Goal: Obtain resource: Download file/media

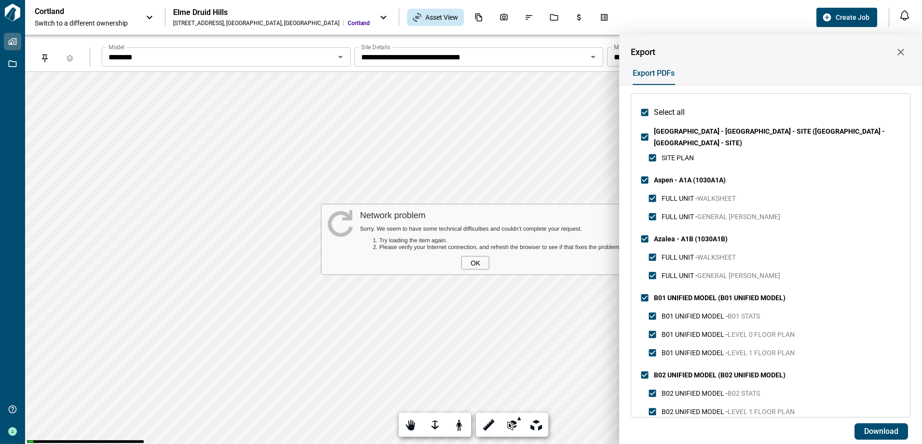
click at [901, 49] on icon "button" at bounding box center [901, 52] width 12 height 12
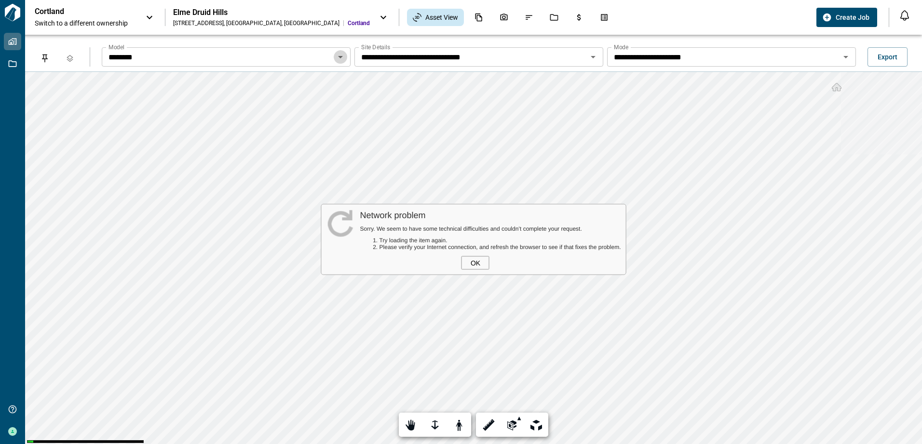
click at [344, 57] on icon "Open" at bounding box center [341, 57] width 12 height 12
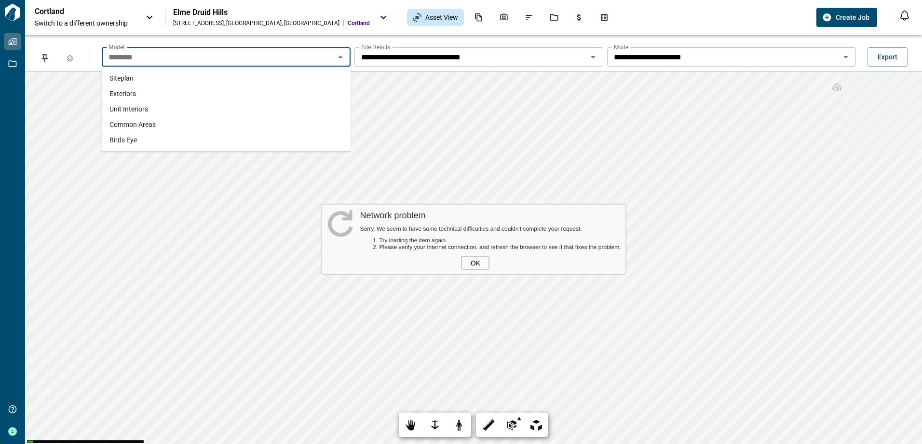
click at [148, 125] on span "Common Areas" at bounding box center [132, 125] width 46 height 10
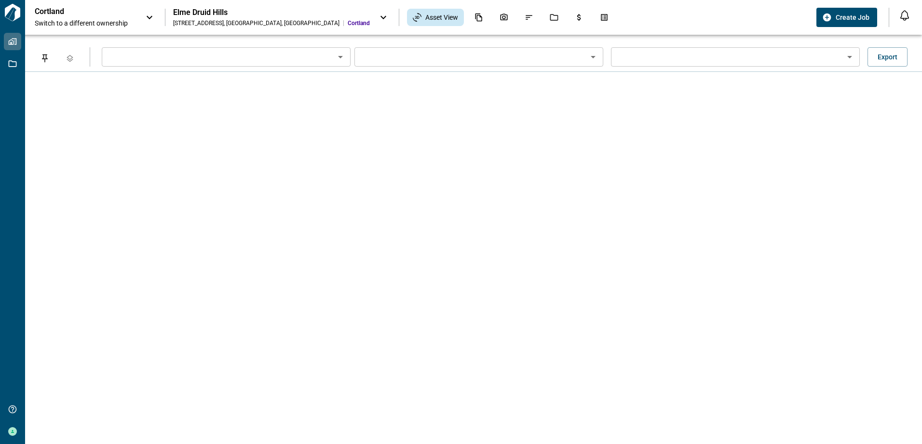
type input "**********"
type input "*********"
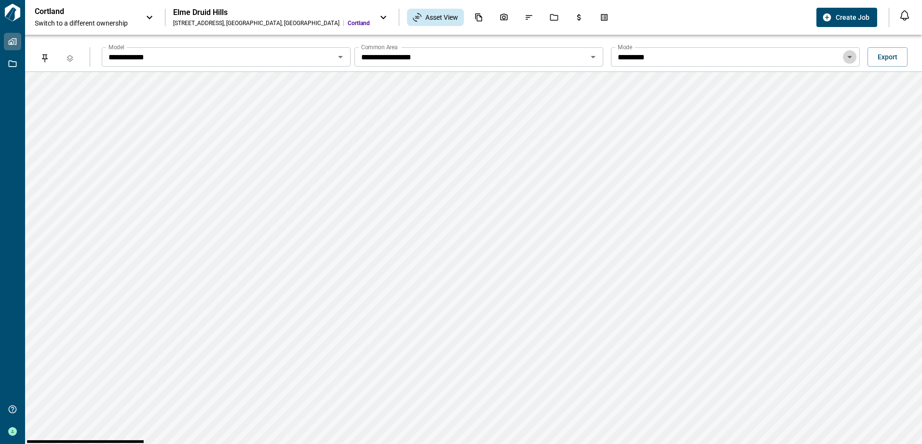
click at [851, 55] on icon "Open" at bounding box center [850, 57] width 12 height 12
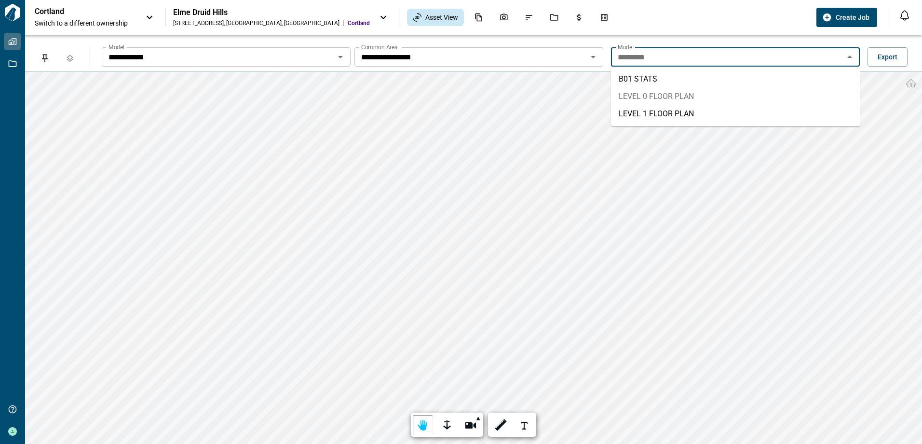
click at [665, 95] on li "LEVEL 0 FLOOR PLAN" at bounding box center [735, 96] width 249 height 17
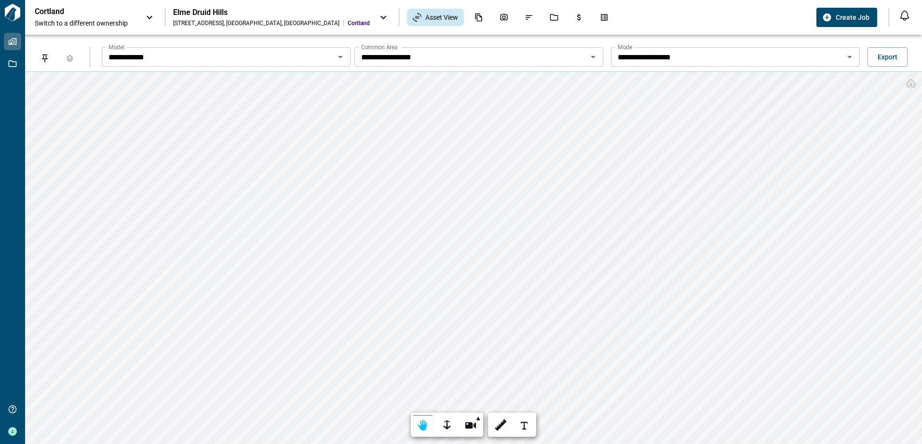
click at [340, 52] on icon "Open" at bounding box center [341, 57] width 12 height 12
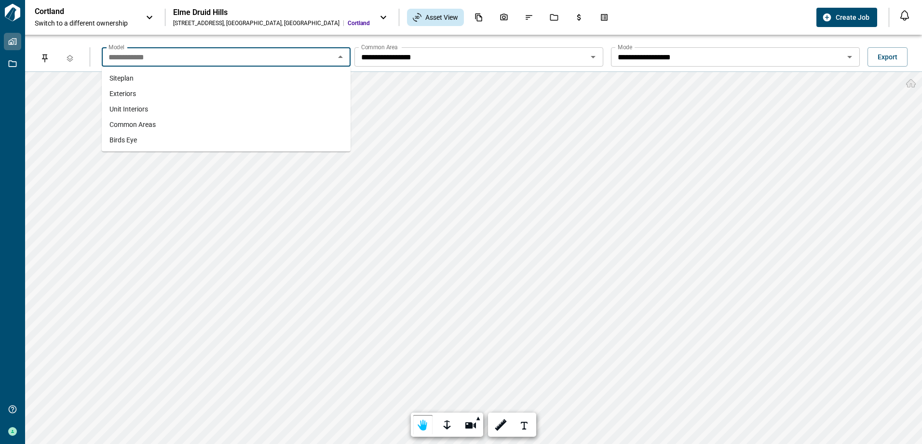
click at [852, 61] on icon "Open" at bounding box center [850, 57] width 12 height 12
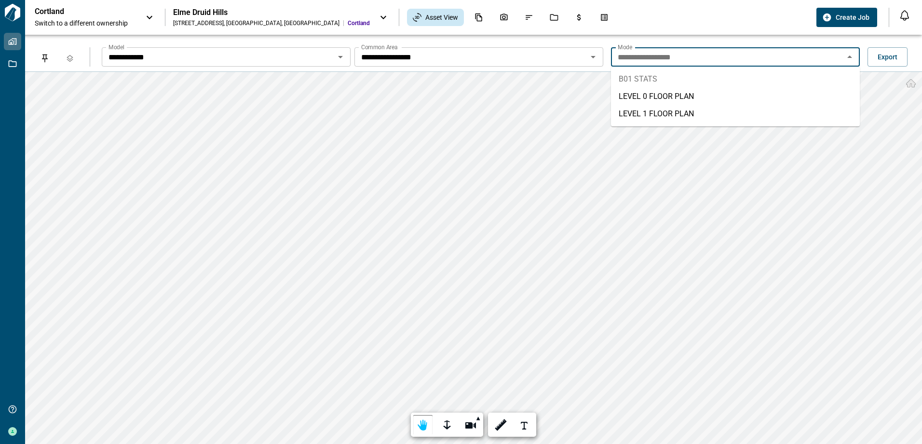
click at [593, 54] on icon "Open" at bounding box center [593, 57] width 12 height 12
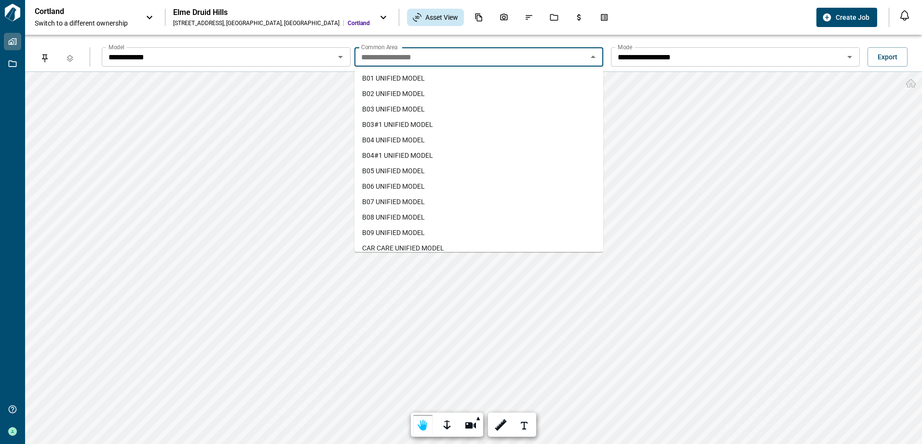
scroll to position [85, 0]
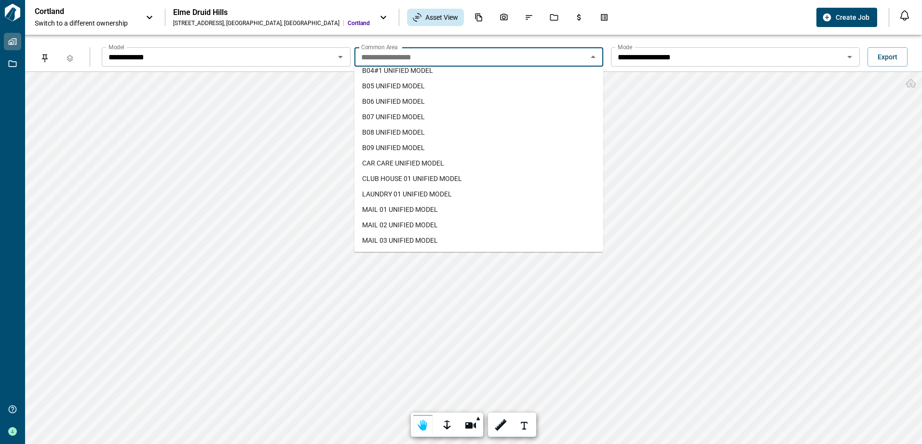
click at [444, 176] on span "CLUB HOUSE 01 UNIFIED MODEL" at bounding box center [412, 179] width 100 height 10
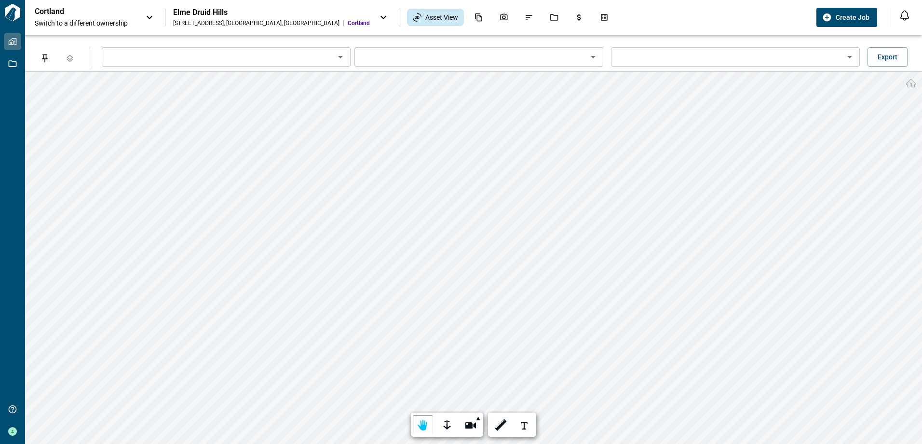
type input "**********"
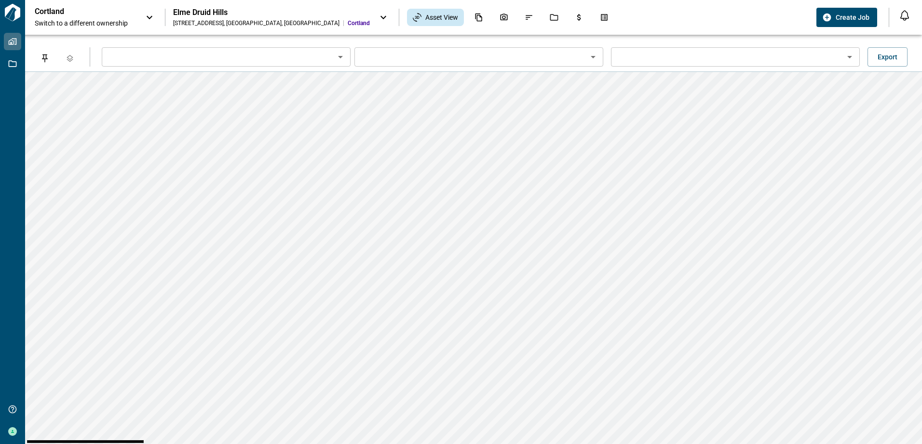
type input "**********"
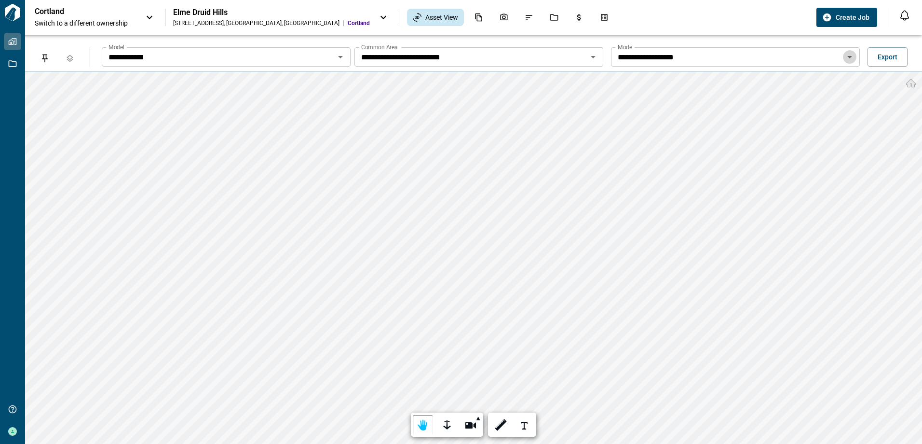
click at [849, 61] on icon "Open" at bounding box center [850, 57] width 12 height 12
click at [593, 53] on icon "Open" at bounding box center [593, 57] width 12 height 12
click at [849, 55] on icon "Open" at bounding box center [850, 57] width 12 height 12
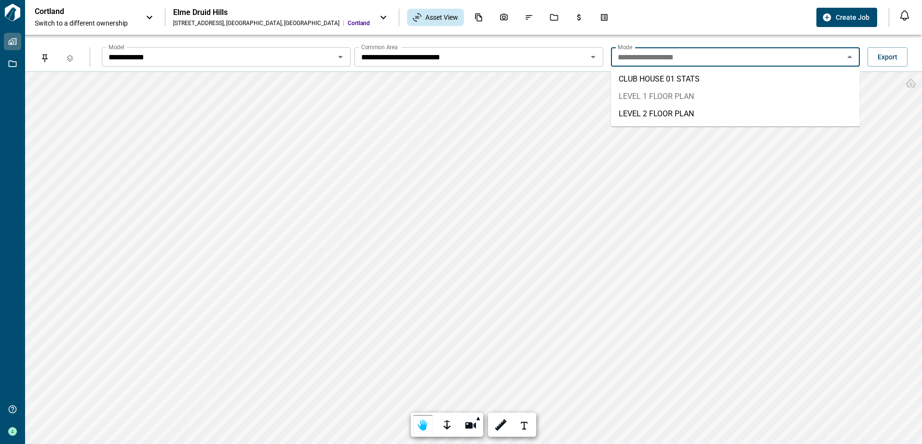
click at [696, 97] on li "LEVEL 1 FLOOR PLAN" at bounding box center [735, 96] width 249 height 17
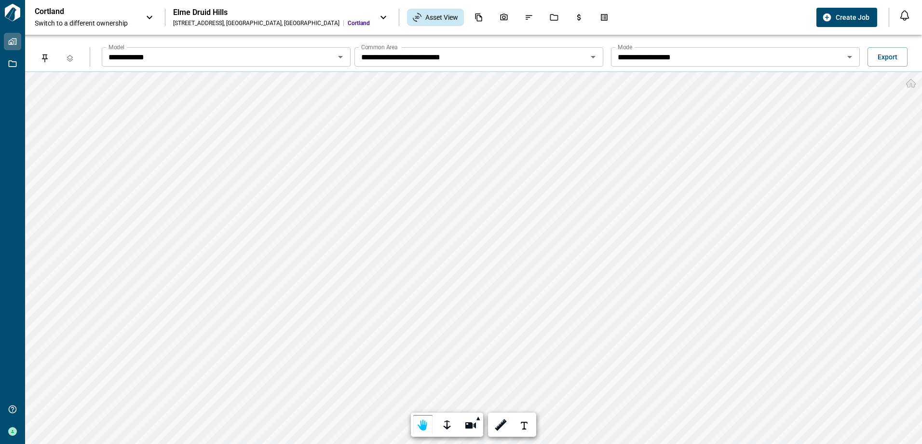
click at [849, 54] on icon "Open" at bounding box center [850, 57] width 12 height 12
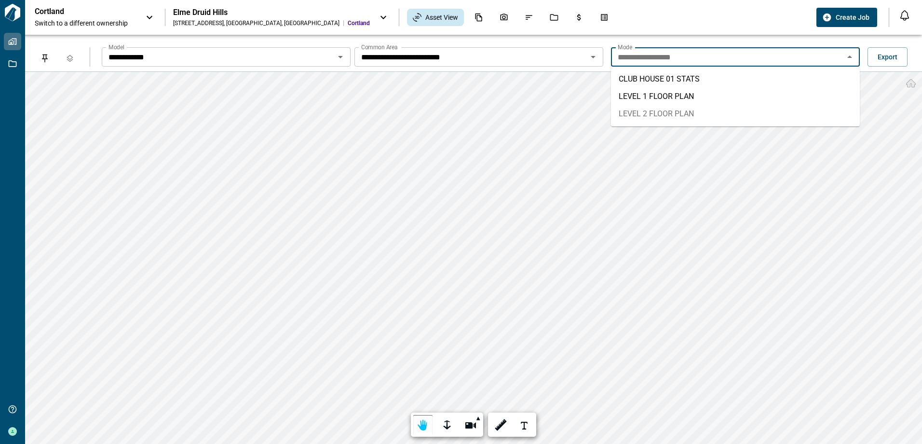
click at [712, 117] on li "LEVEL 2 FLOOR PLAN" at bounding box center [735, 113] width 249 height 17
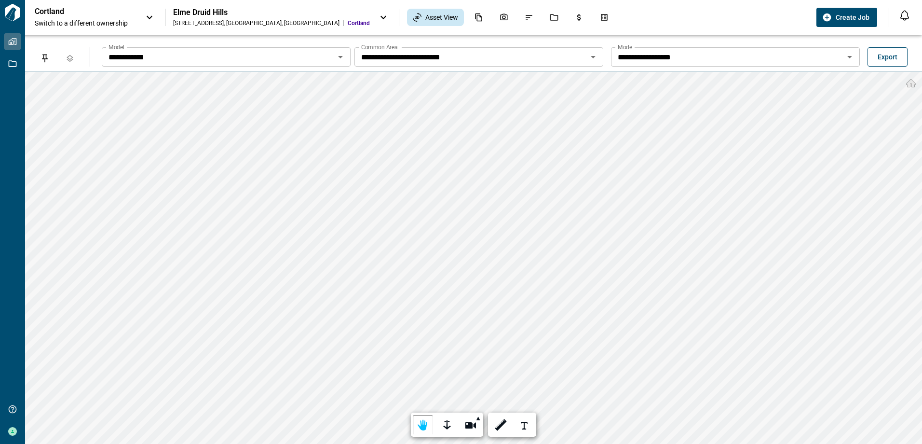
click at [885, 57] on span "Export" at bounding box center [888, 57] width 20 height 10
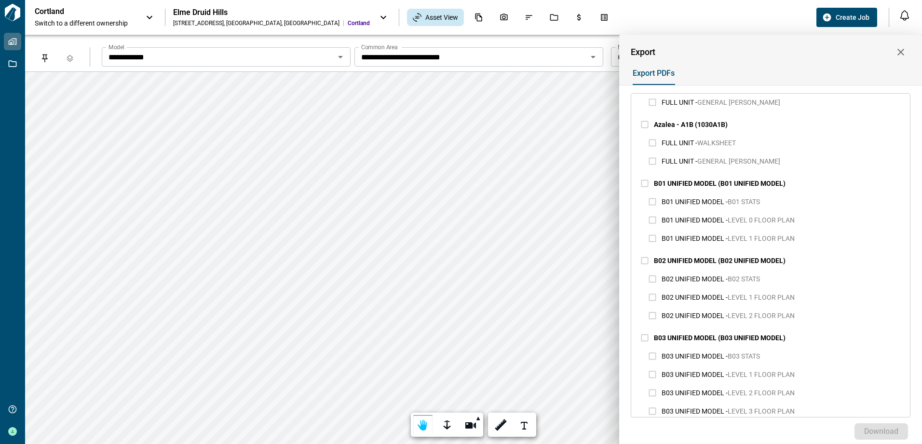
scroll to position [0, 0]
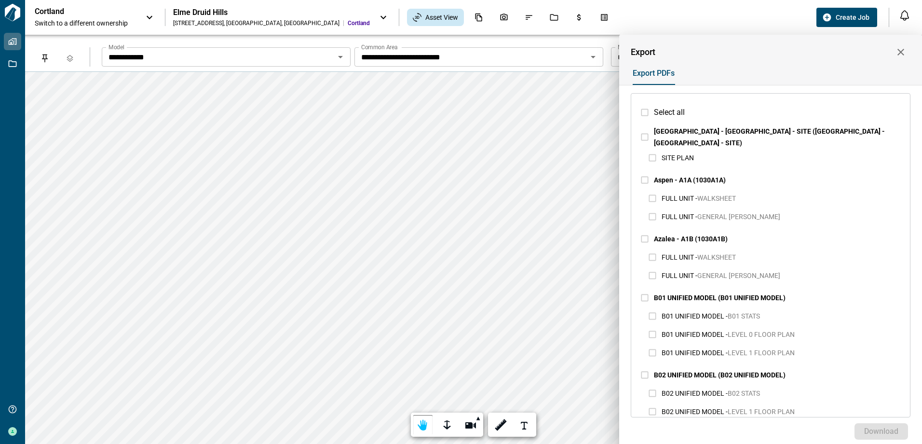
click at [584, 92] on div at bounding box center [461, 222] width 922 height 444
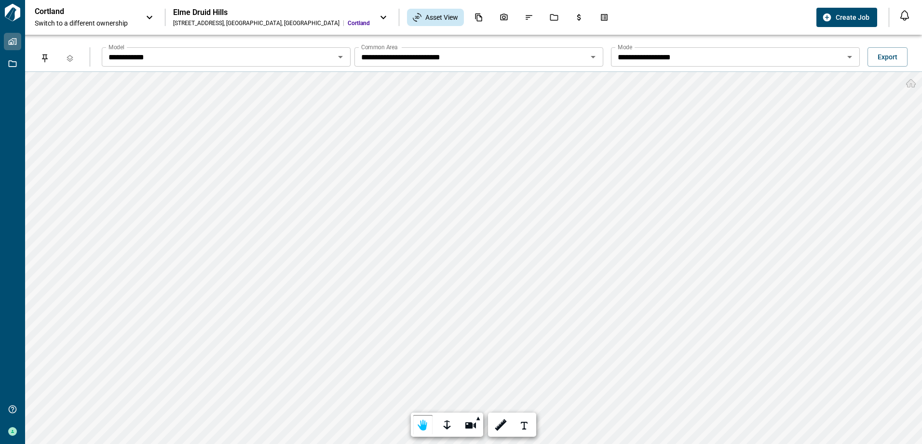
click at [684, 12] on div "Cortland Switch to a different ownership [GEOGRAPHIC_DATA] [STREET_ADDRESS] [GE…" at bounding box center [424, 17] width 778 height 21
